Goal: Task Accomplishment & Management: Use online tool/utility

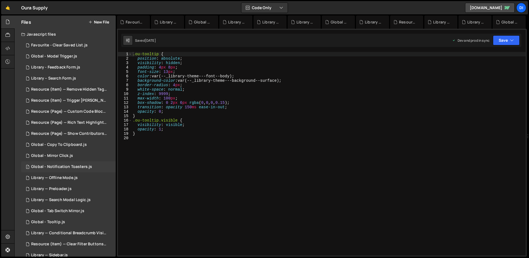
scroll to position [80, 0]
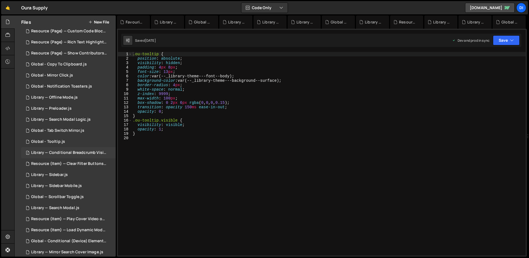
click at [75, 154] on div "Library — Conditional Breadcrumb Visibility.js" at bounding box center [69, 152] width 76 height 5
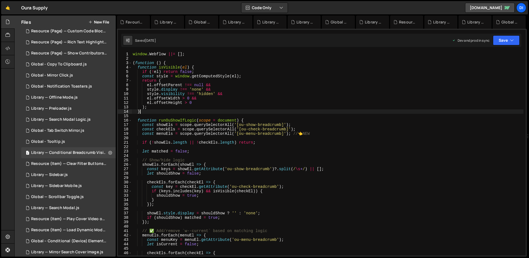
click at [179, 110] on div "window . Webflow ||= [ ] ; ( function ( ) { function isVisible ( el ) { if ( ! …" at bounding box center [328, 158] width 392 height 212
type textarea "})();"
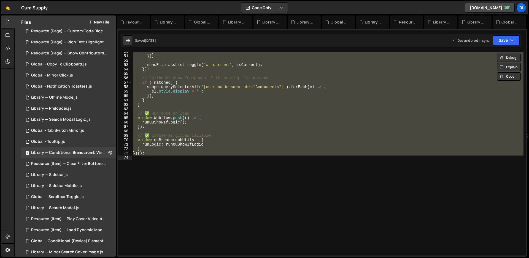
scroll to position [0, 0]
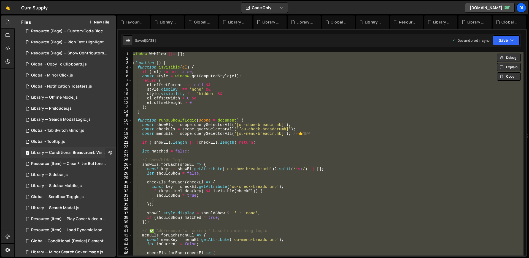
click at [108, 153] on icon at bounding box center [110, 152] width 4 height 5
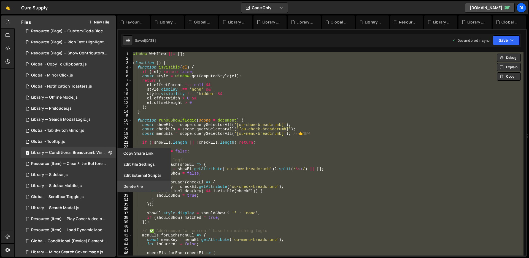
click at [140, 184] on button "Delete File" at bounding box center [144, 186] width 54 height 11
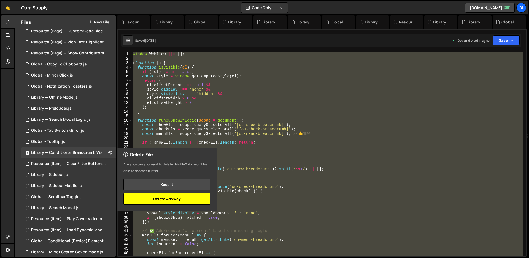
click at [191, 197] on button "Delete Anyway" at bounding box center [167, 199] width 87 height 12
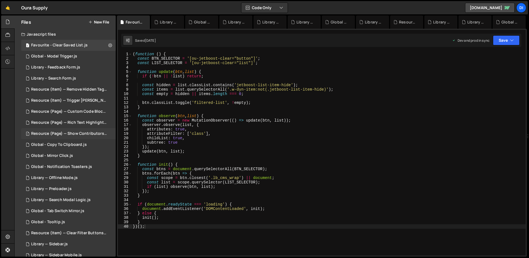
click at [74, 133] on div "Resource (Page) — Show Contributors Name.js" at bounding box center [69, 133] width 76 height 5
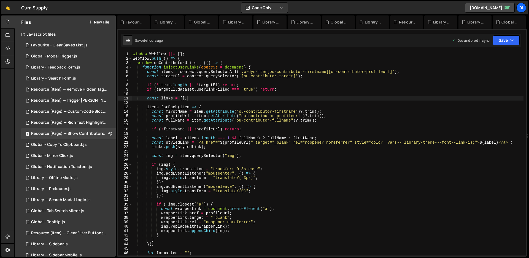
click at [224, 134] on div "window . Webflow ||= [ ] ; Webflow . push (( ) => { window . ouContributorUtils…" at bounding box center [328, 158] width 392 height 212
type textarea "});"
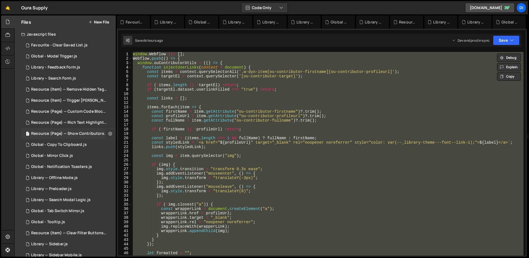
click at [108, 133] on icon at bounding box center [110, 133] width 4 height 5
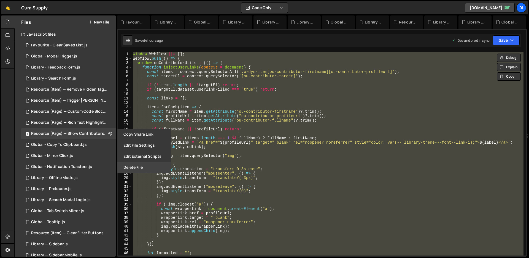
click at [134, 164] on button "Delete File" at bounding box center [144, 167] width 54 height 11
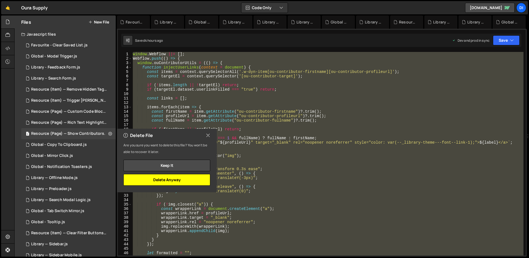
click at [183, 177] on button "Delete Anyway" at bounding box center [167, 180] width 87 height 12
